Goal: Task Accomplishment & Management: Complete application form

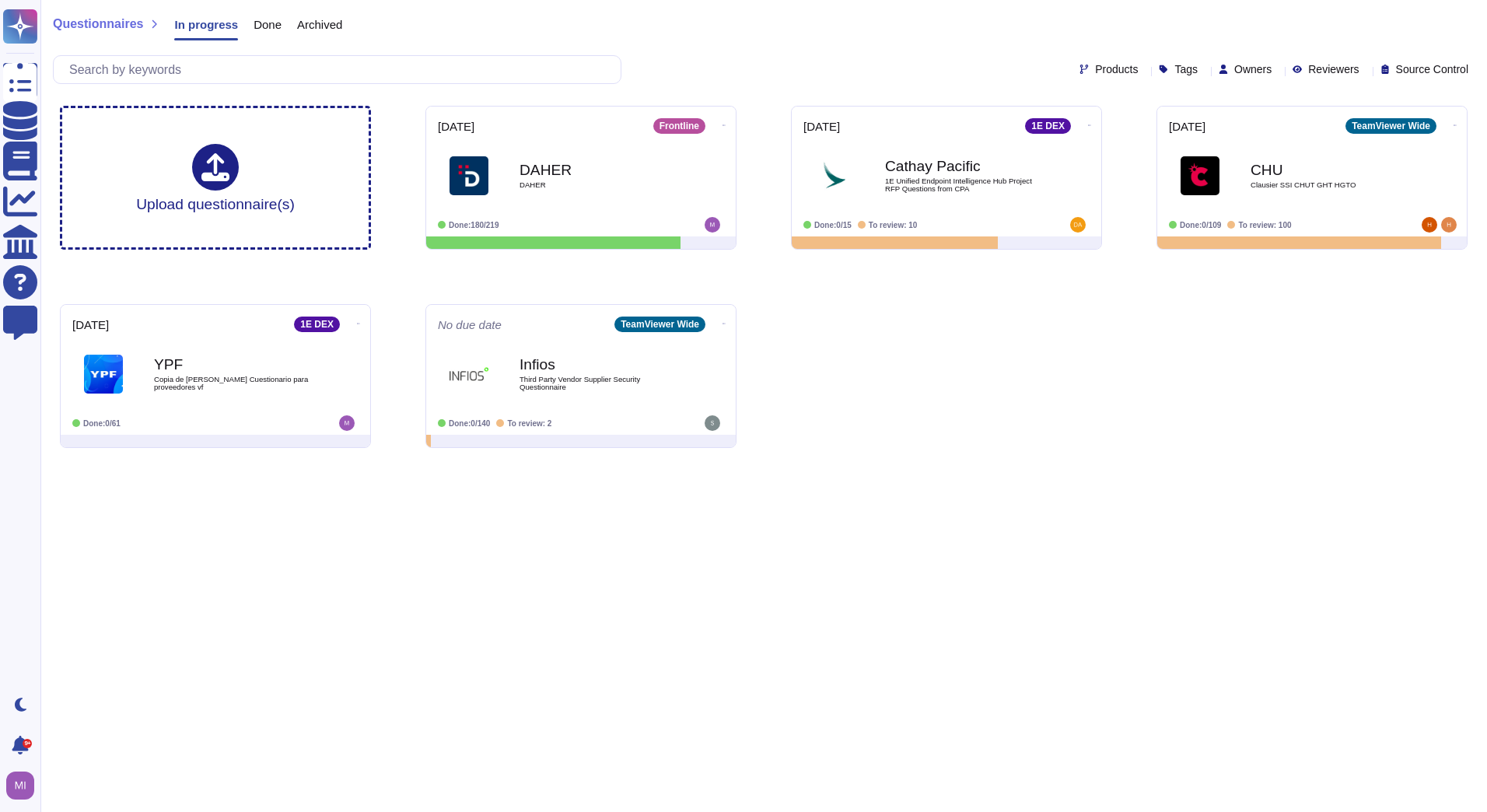
click at [262, 29] on span "Done" at bounding box center [267, 24] width 28 height 11
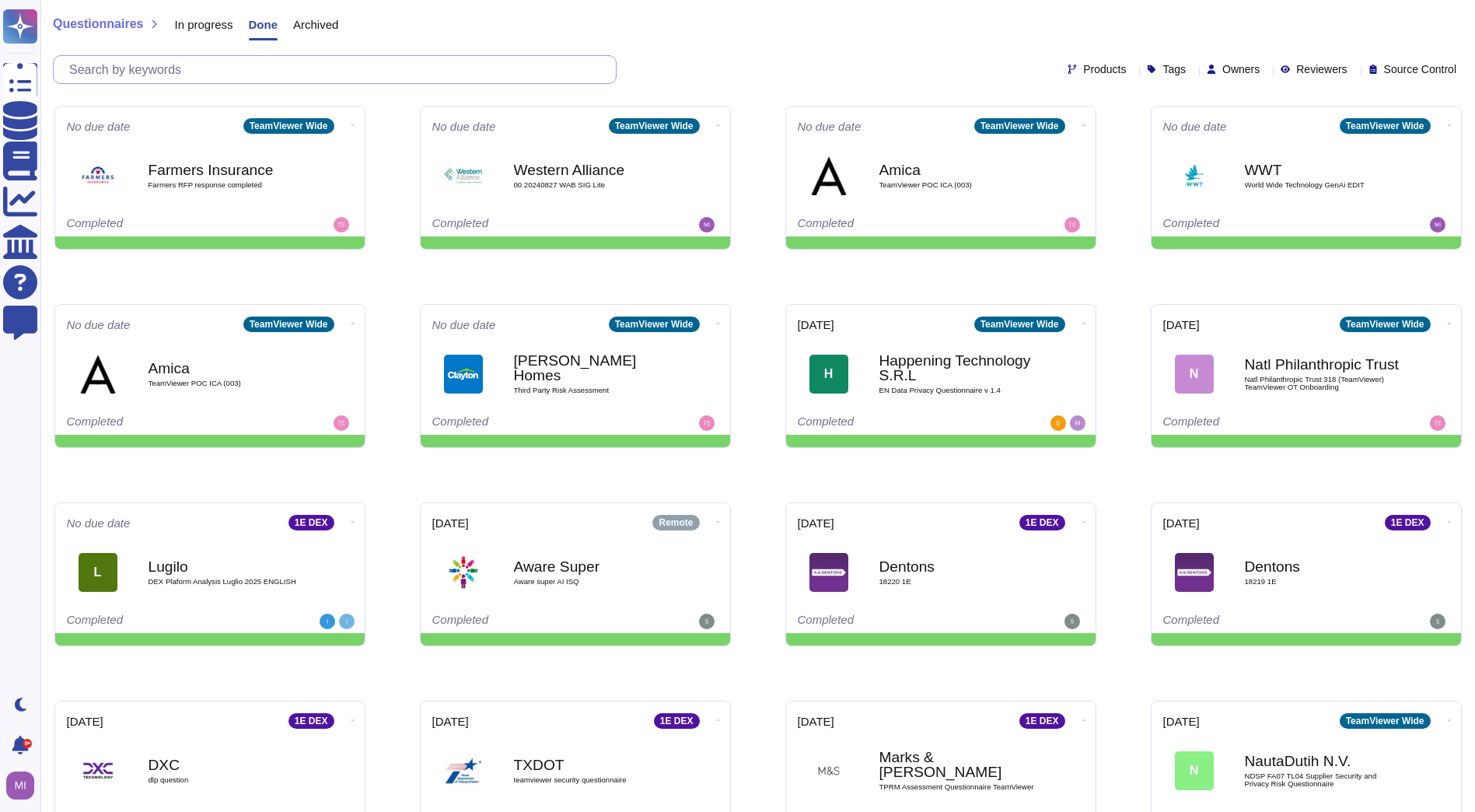
click at [302, 72] on input "text" at bounding box center [338, 69] width 554 height 27
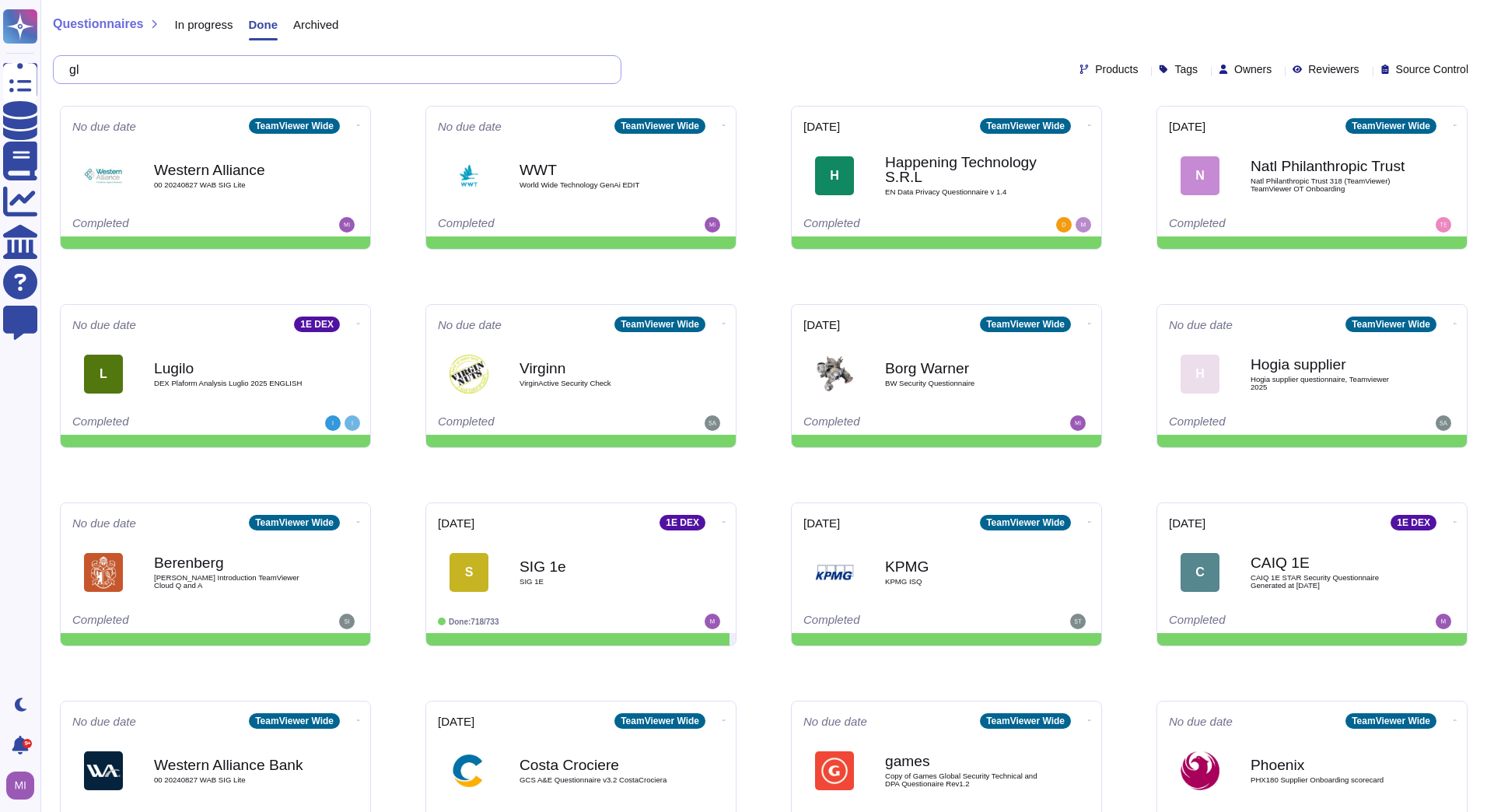
type input "g"
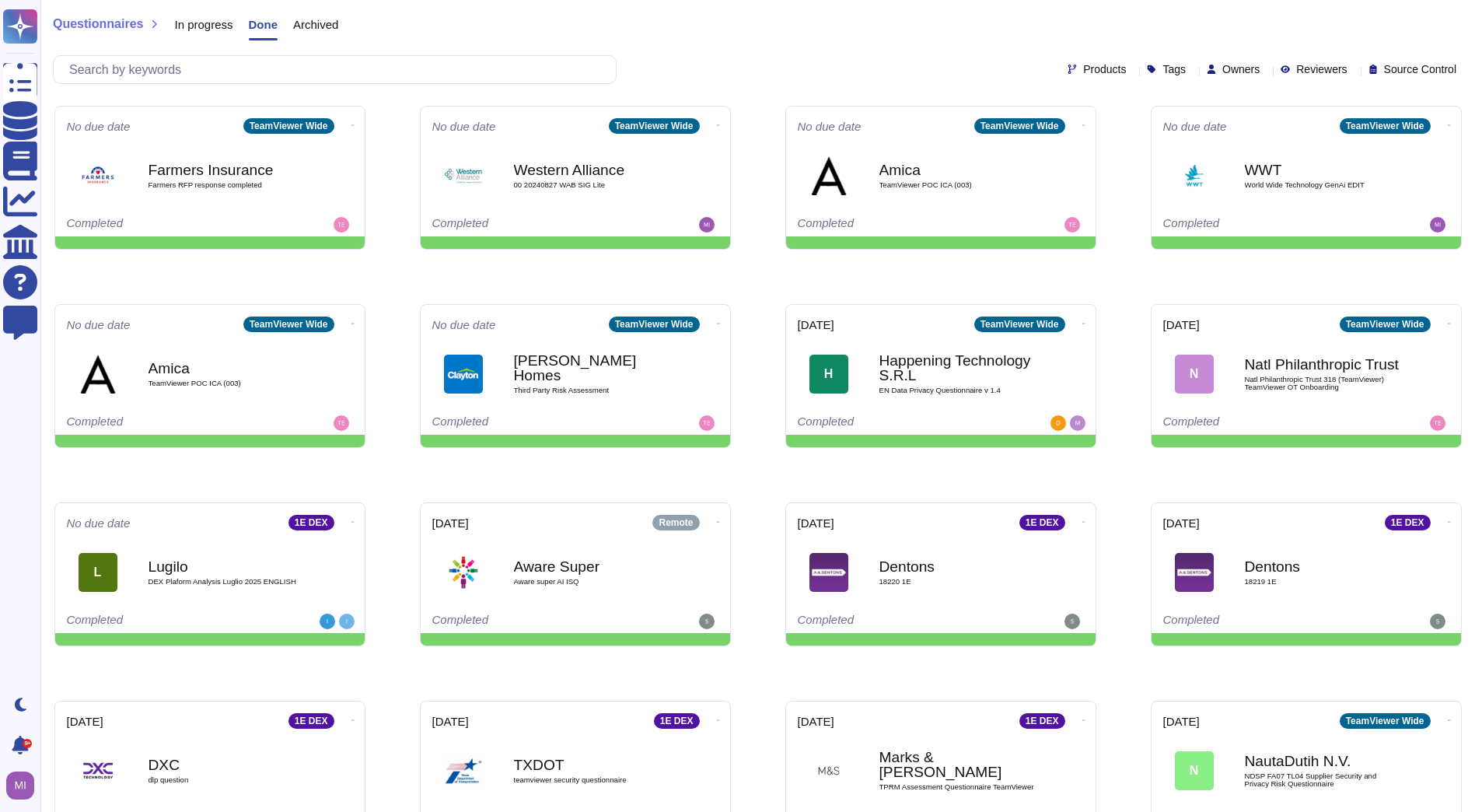
click at [200, 30] on span "In progress" at bounding box center [203, 24] width 59 height 11
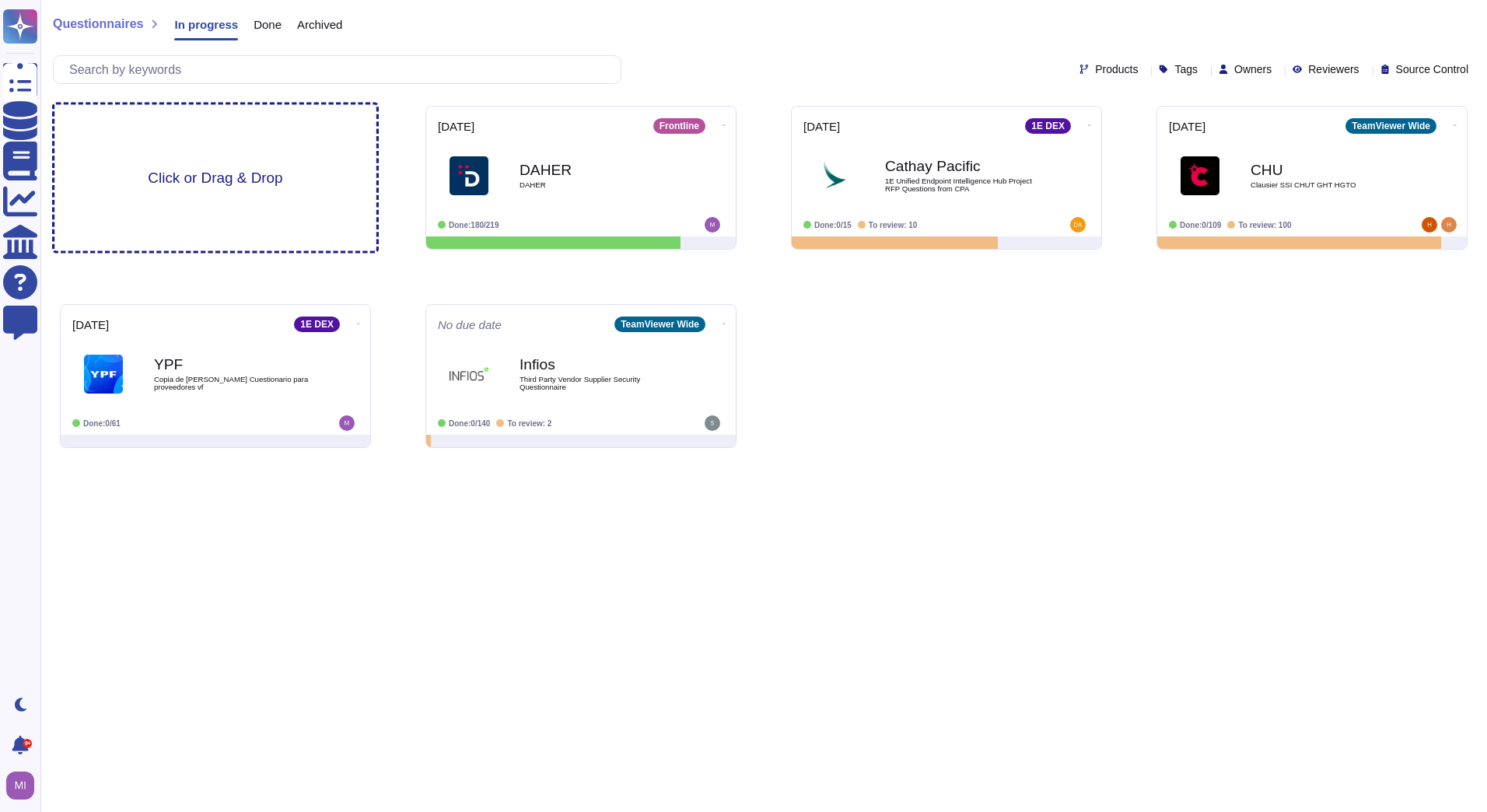
click at [154, 142] on div "Click or Drag & Drop" at bounding box center [215, 178] width 322 height 146
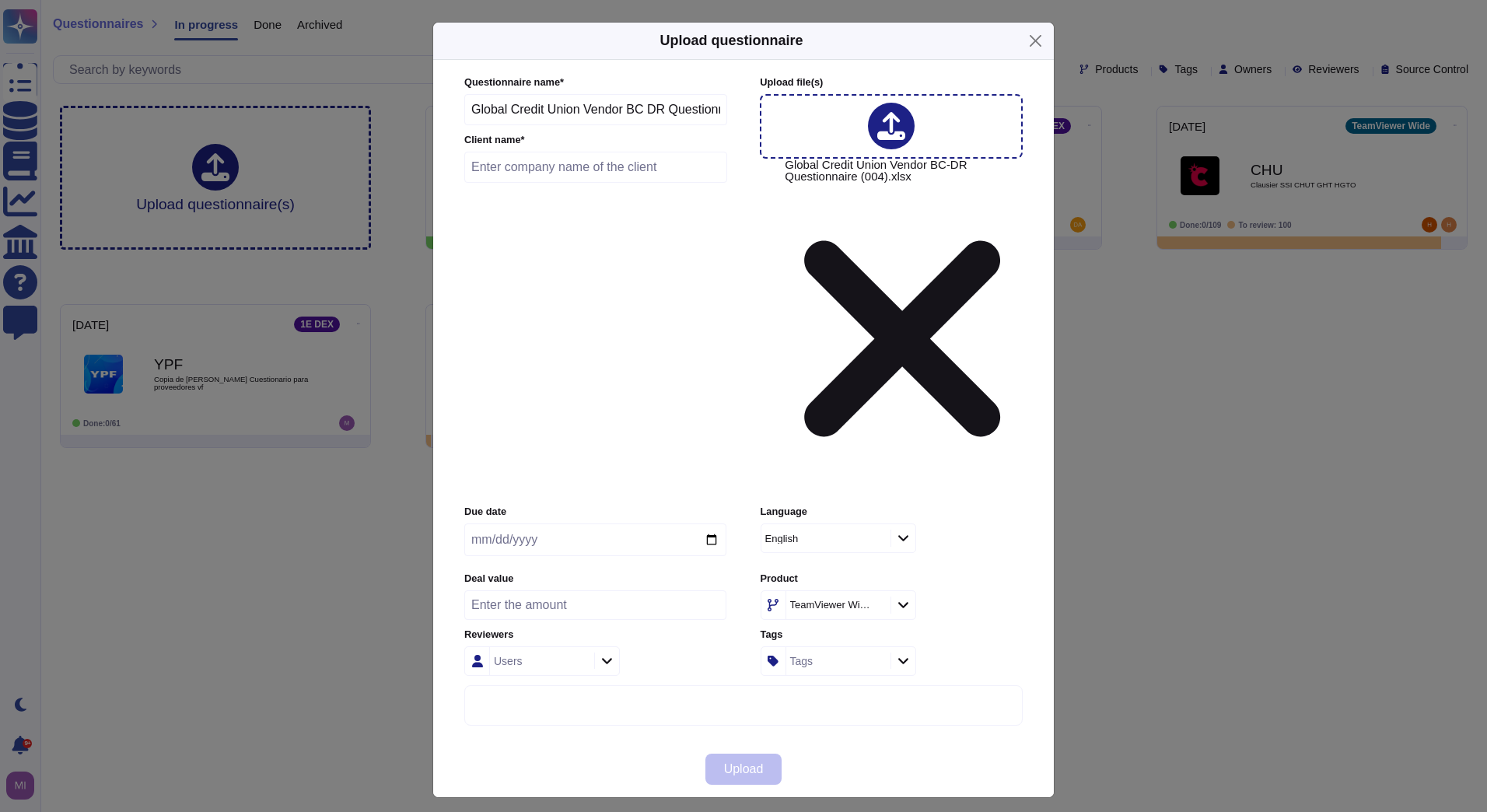
click at [574, 183] on input "text" at bounding box center [596, 167] width 263 height 32
type input "Global Credit Union"
click at [761, 763] on span "Upload" at bounding box center [743, 769] width 39 height 12
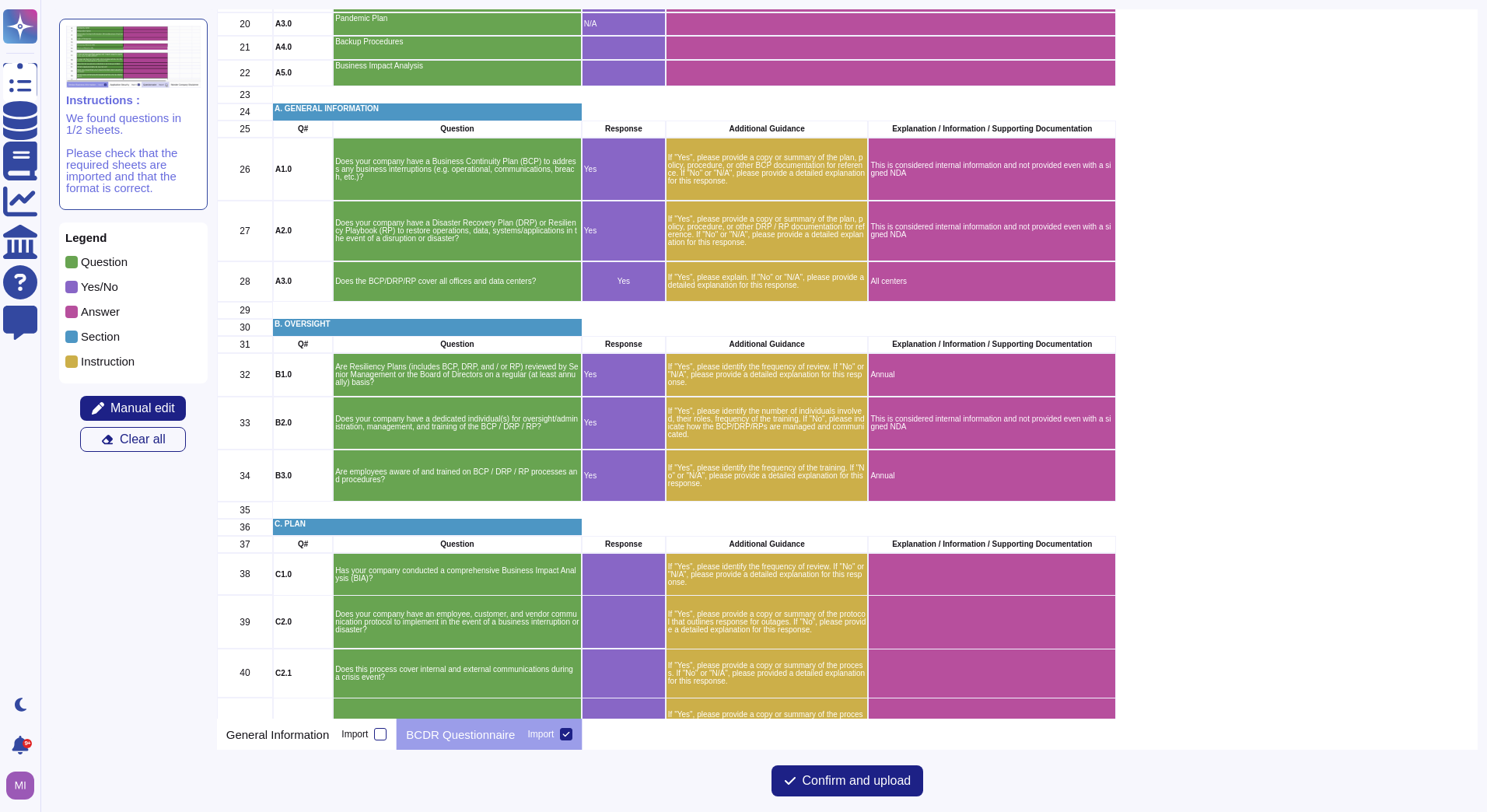
scroll to position [467, 0]
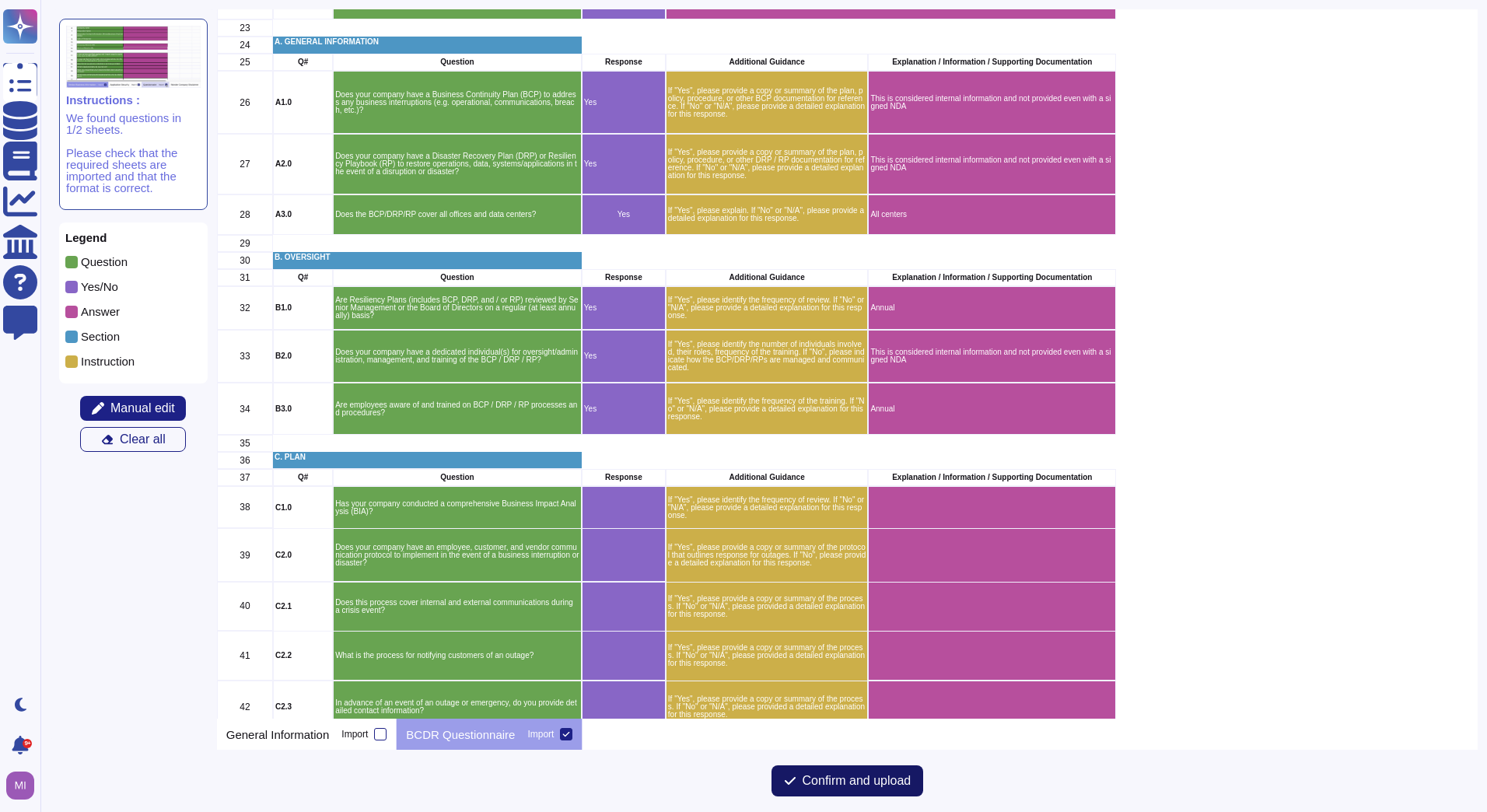
click at [848, 774] on span "Confirm and upload" at bounding box center [857, 780] width 109 height 12
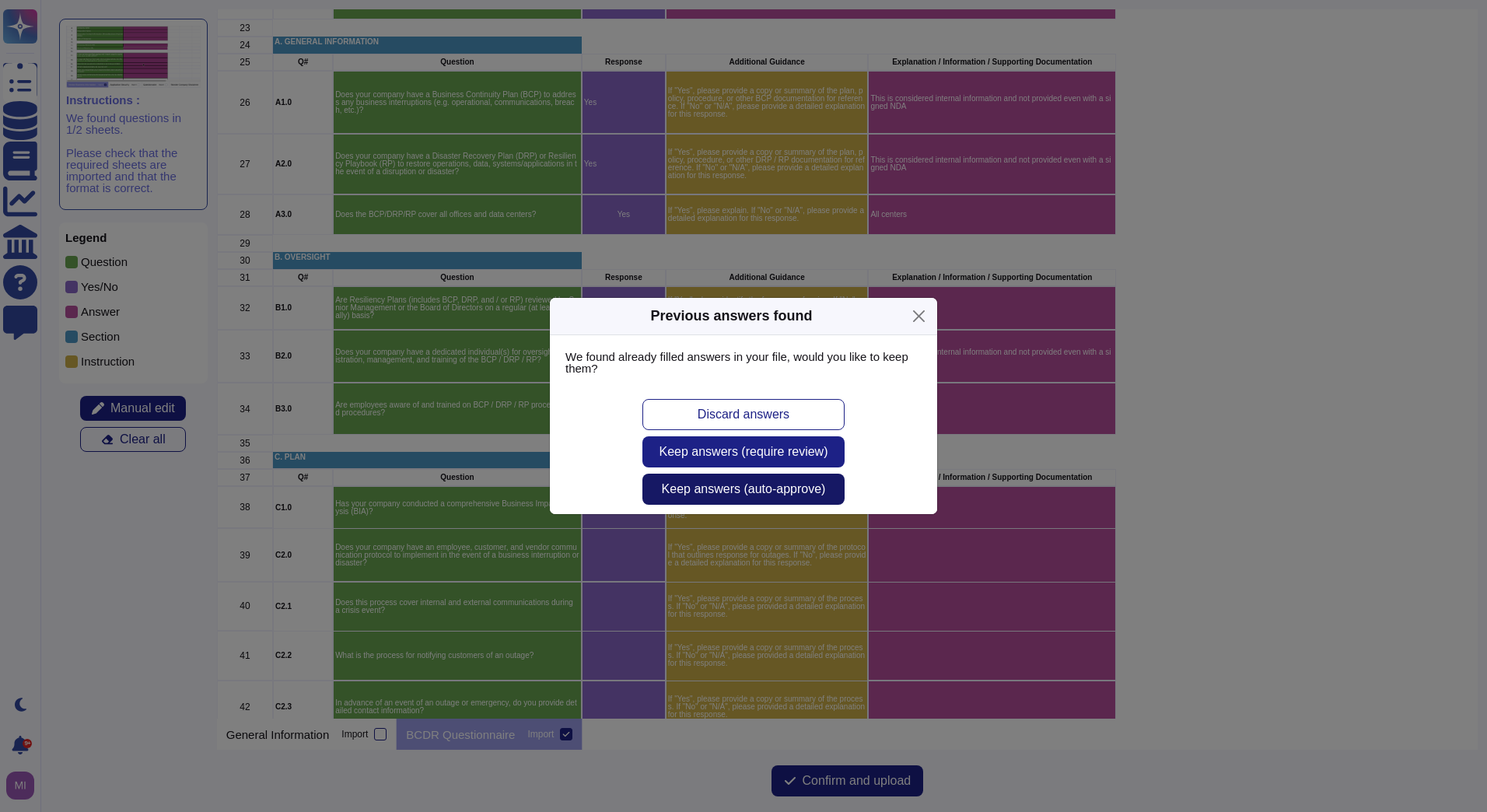
click at [810, 485] on span "Keep answers (auto-approve)" at bounding box center [743, 489] width 164 height 12
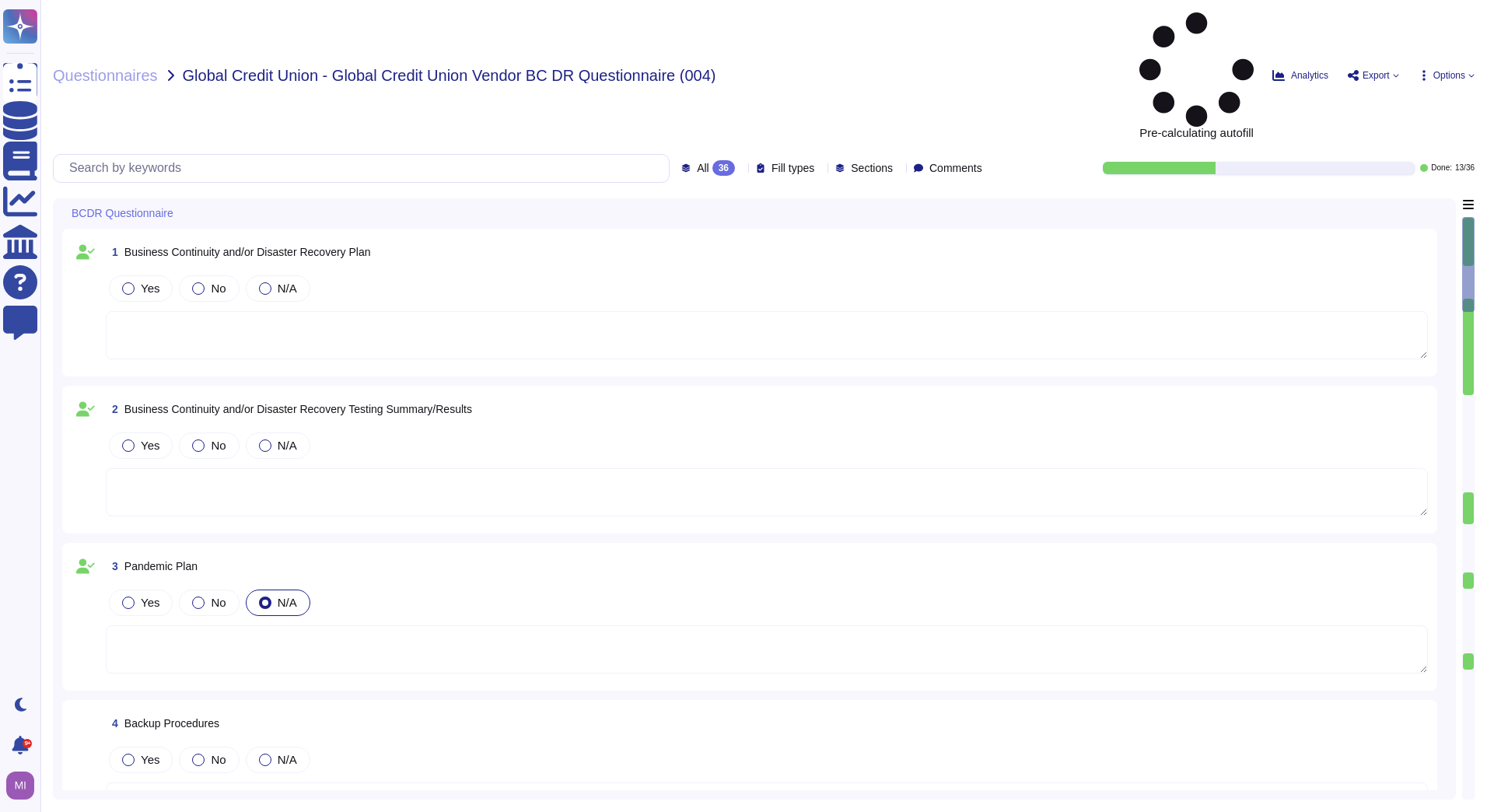
type textarea "This is considered internal information and not provided even with a signed NDA"
